Goal: Navigation & Orientation: Find specific page/section

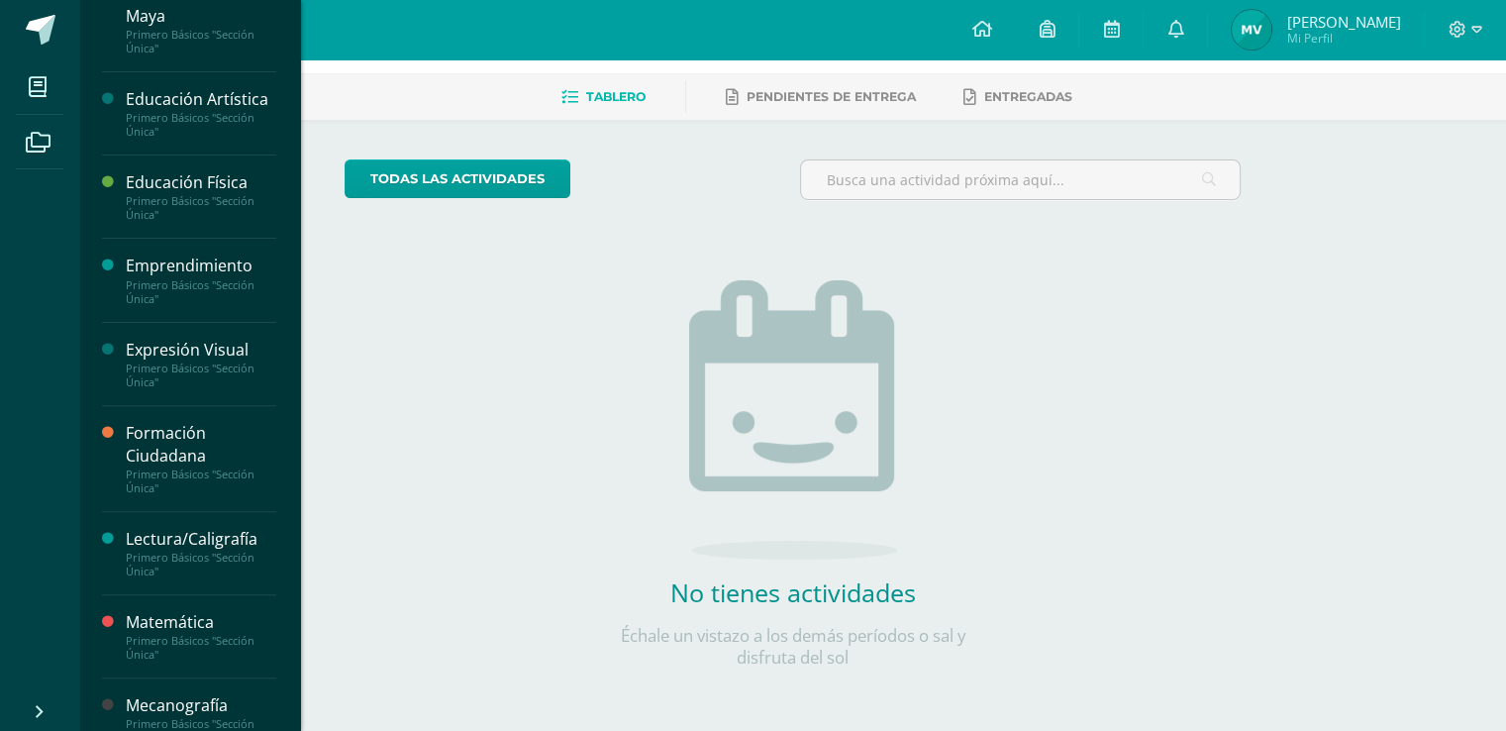
scroll to position [570, 0]
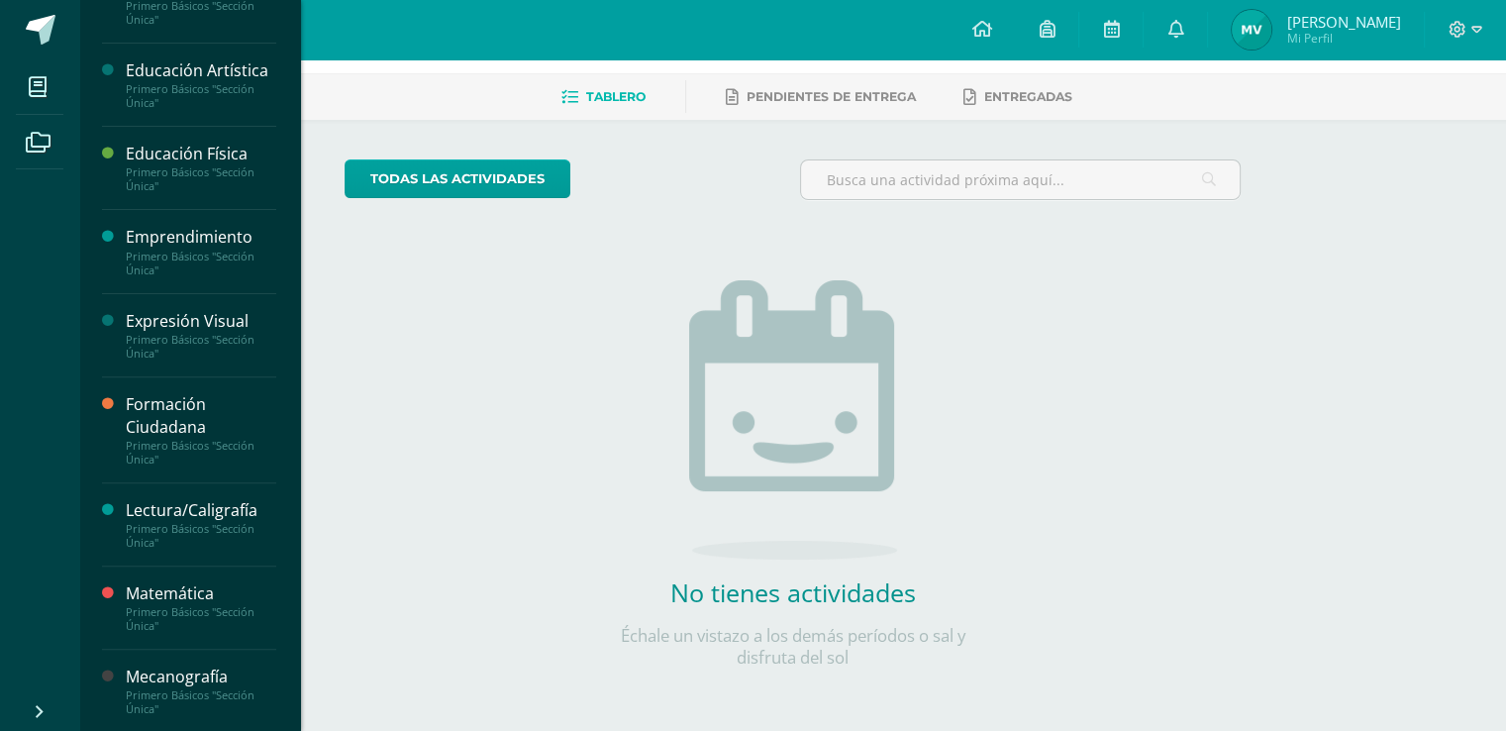
click at [210, 682] on div "Mecanografía" at bounding box center [201, 676] width 150 height 23
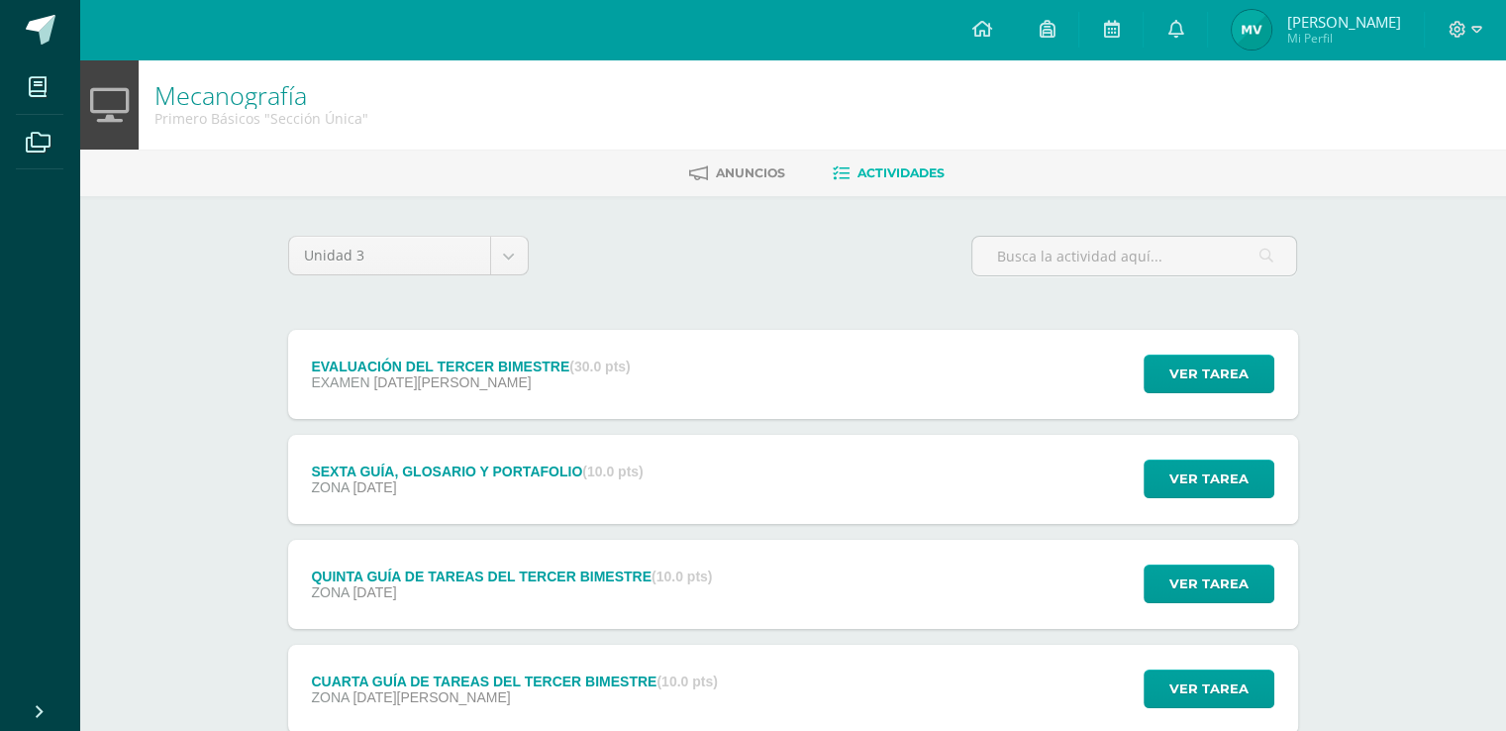
click at [723, 250] on div "Unidad 3 Unidad 1 Unidad 2 Unidad 3 Unidad 4" at bounding box center [793, 264] width 1026 height 56
click at [991, 29] on icon at bounding box center [981, 29] width 20 height 18
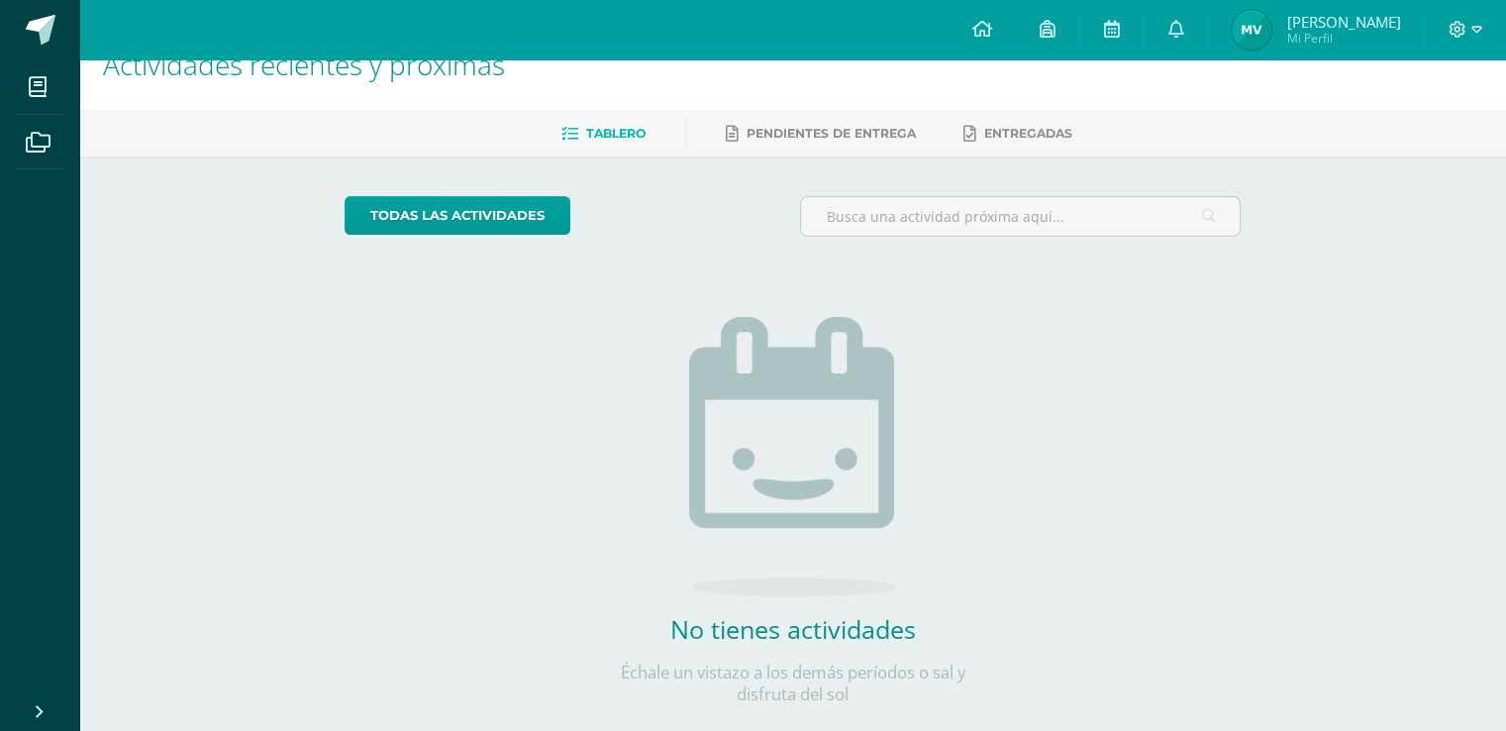
scroll to position [76, 0]
